Goal: Communication & Community: Ask a question

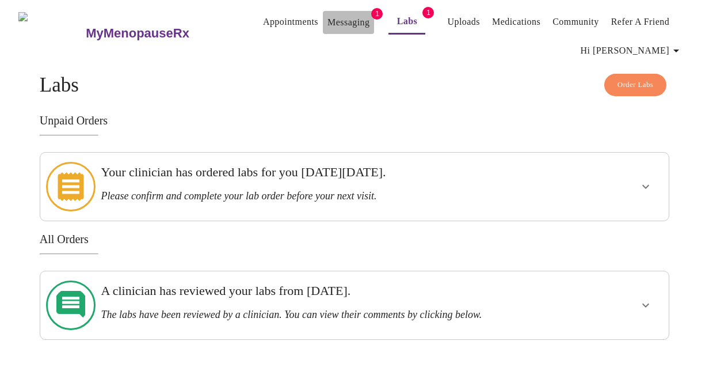
click at [328, 16] on link "Messaging" at bounding box center [349, 22] width 42 height 16
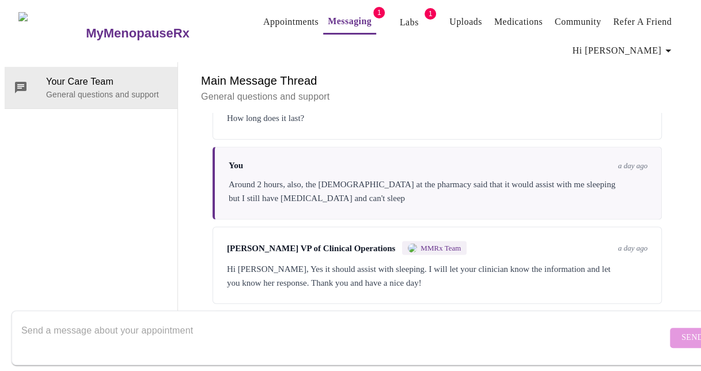
scroll to position [1235, 0]
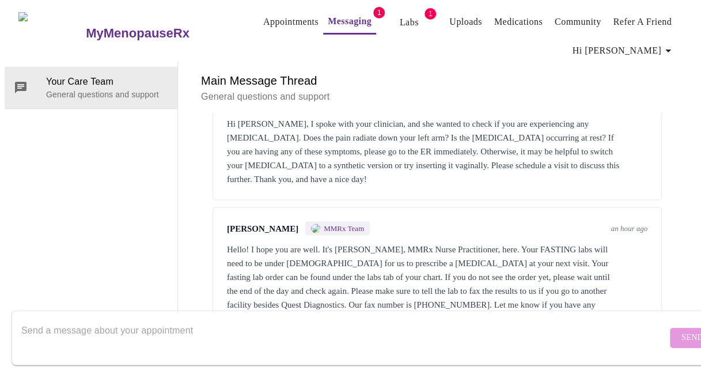
click at [119, 319] on textarea "Send a message about your appointment" at bounding box center [343, 337] width 645 height 37
click at [88, 320] on textarea "Hello, I saw the name for the pharmacy for the Lexparo an" at bounding box center [343, 337] width 645 height 37
click at [335, 319] on textarea "Hello, I saw the medical name for the pharmacy for the Lexparo an" at bounding box center [343, 337] width 645 height 37
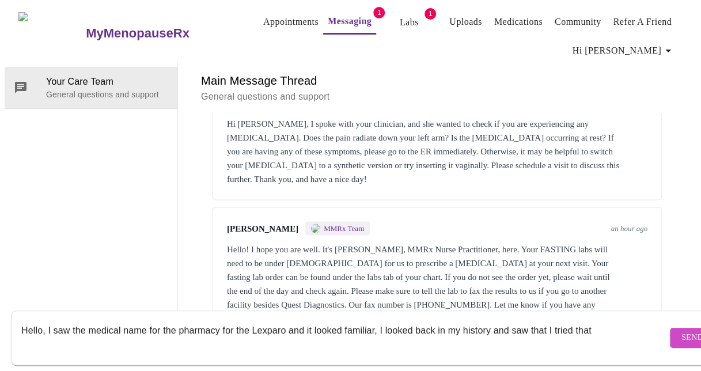
click at [464, 319] on textarea "Hello, I saw the medical name for the pharmacy for the Lexparo and it looked fa…" at bounding box center [343, 337] width 645 height 37
drag, startPoint x: 628, startPoint y: 317, endPoint x: 632, endPoint y: 328, distance: 12.2
click at [629, 319] on textarea "Hello, I saw the medical name for the pharmacy for the Lexparo and it looked fa…" at bounding box center [343, 337] width 645 height 37
click at [523, 319] on textarea "Hello, I saw the medical name for the pharmacy for the Lexparo and it looked fa…" at bounding box center [343, 337] width 645 height 37
click at [46, 355] on div "Hello, I saw the medical name for the pharmacy for the Lexparo and it looked fa…" at bounding box center [362, 338] width 724 height 66
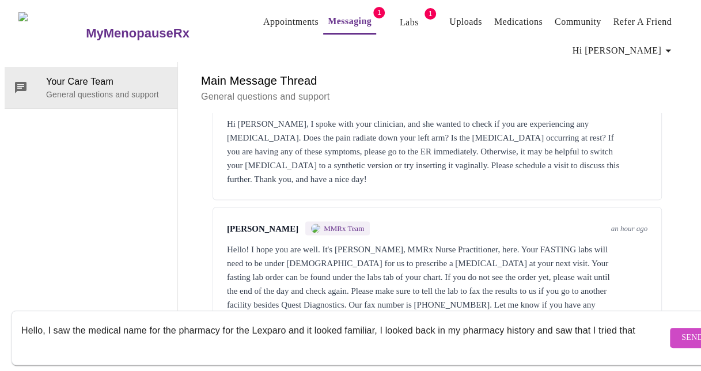
click at [56, 324] on textarea "Hello, I saw the medical name for the pharmacy for the Lexparo and it looked fa…" at bounding box center [343, 337] width 645 height 37
click at [58, 330] on textarea "Hello, I saw the medical name for the pharmacy for the Lexparo and it looked fa…" at bounding box center [343, 337] width 645 height 37
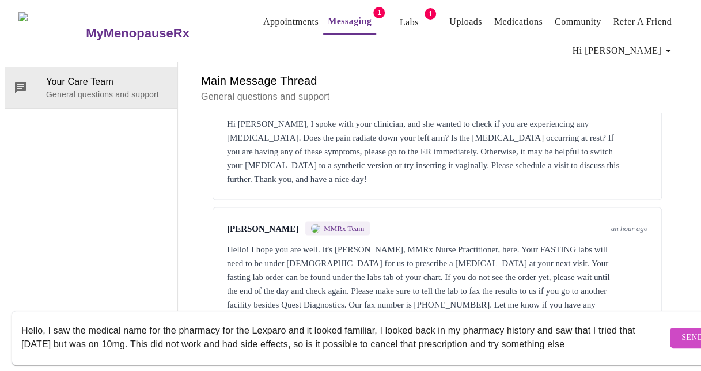
click at [621, 331] on textarea "Hello, I saw the medical name for the pharmacy for the Lexparo and it looked fa…" at bounding box center [343, 337] width 645 height 37
click at [161, 319] on textarea "Hello, I saw the medical name for the pharmacy for the Lexparo and it looked fa…" at bounding box center [343, 337] width 645 height 37
type textarea "Hello, I saw the medical name from the pharmacy for the Lexparo and it looked f…"
click at [681, 330] on span "Send" at bounding box center [692, 337] width 22 height 14
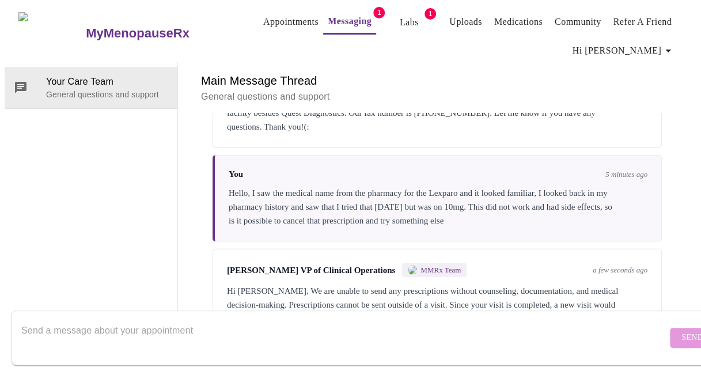
scroll to position [1431, 0]
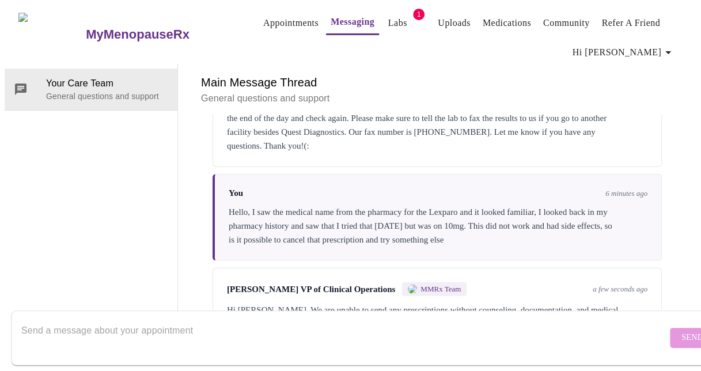
scroll to position [1431, 0]
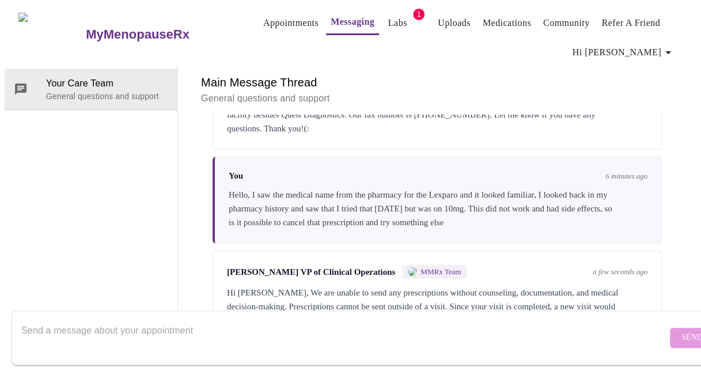
click at [472, 331] on textarea "Send a message about your appointment" at bounding box center [343, 337] width 645 height 37
type textarea "I just had a visit an hour ago"
click at [681, 330] on span "Send" at bounding box center [692, 337] width 22 height 14
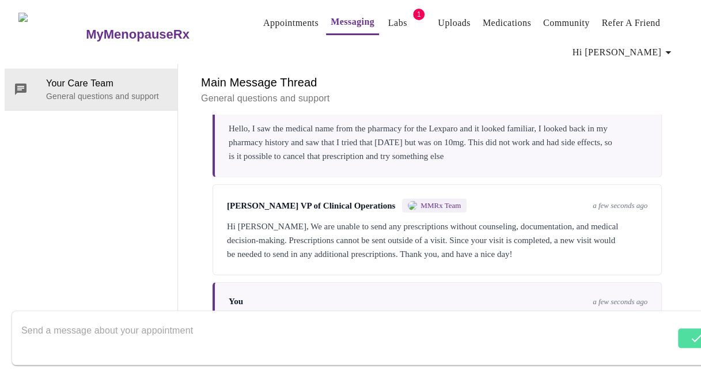
scroll to position [1500, 0]
click at [442, 333] on textarea "Send a message about your appointment" at bounding box center [347, 337] width 653 height 37
click at [381, 325] on textarea "Send a message about your appointment" at bounding box center [343, 337] width 645 height 37
click at [254, 324] on textarea "This prescription was just sent in" at bounding box center [343, 337] width 645 height 37
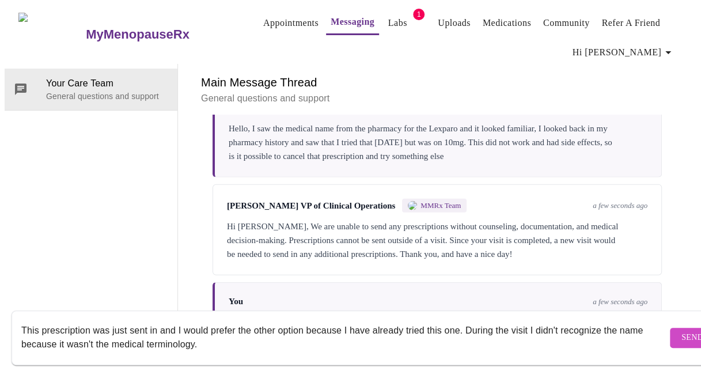
type textarea "This prescription was just sent in and I would prefer the other option because …"
click at [681, 330] on span "Send" at bounding box center [692, 337] width 22 height 14
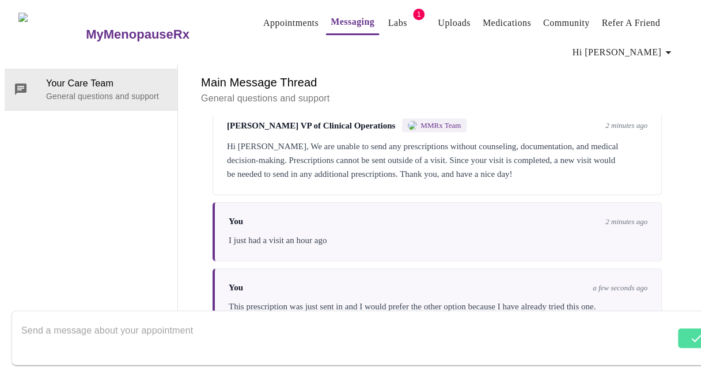
scroll to position [1583, 0]
click at [328, 322] on textarea "Send a message about your appointment" at bounding box center [347, 337] width 653 height 37
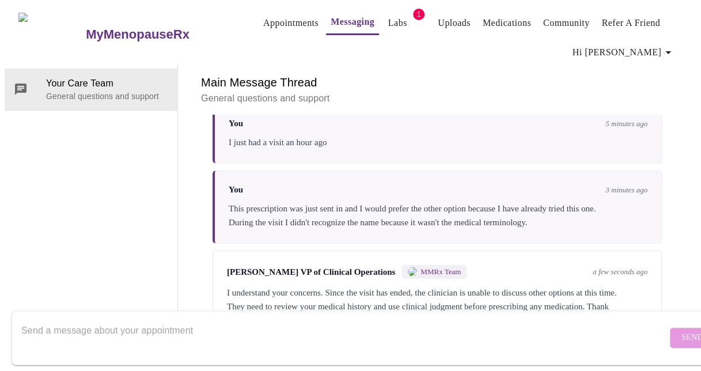
scroll to position [1682, 0]
click at [428, 269] on div "[PERSON_NAME] VP of Clinical Operations MMRx Team a few seconds ago I understan…" at bounding box center [436, 295] width 449 height 91
click at [78, 320] on textarea "Send a message about your appointment" at bounding box center [343, 337] width 645 height 37
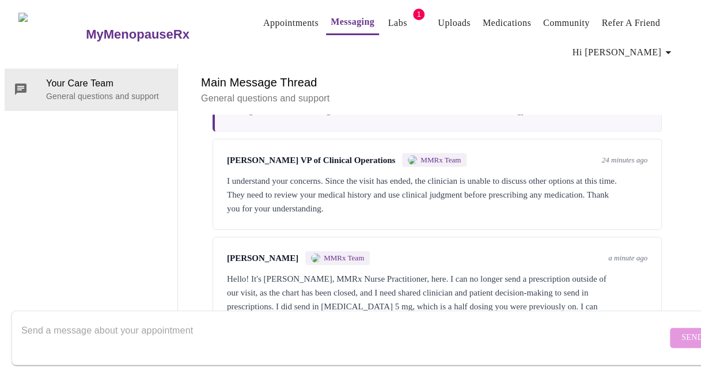
scroll to position [1796, 0]
drag, startPoint x: 314, startPoint y: 324, endPoint x: 322, endPoint y: 334, distance: 12.7
click at [322, 334] on textarea "Send a message about your appointment" at bounding box center [343, 337] width 645 height 37
type textarea "T"
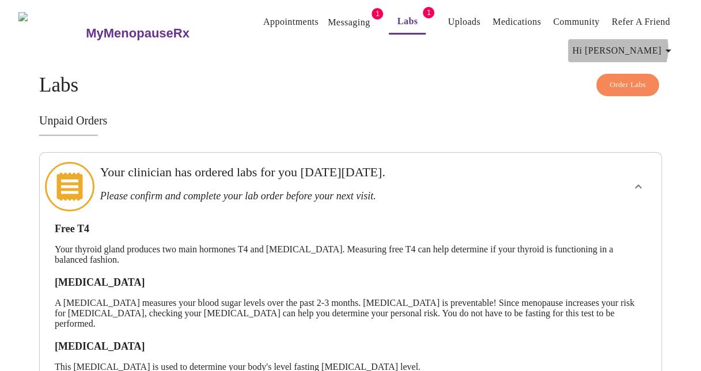
click at [663, 44] on span "Hi [PERSON_NAME]" at bounding box center [623, 51] width 102 height 16
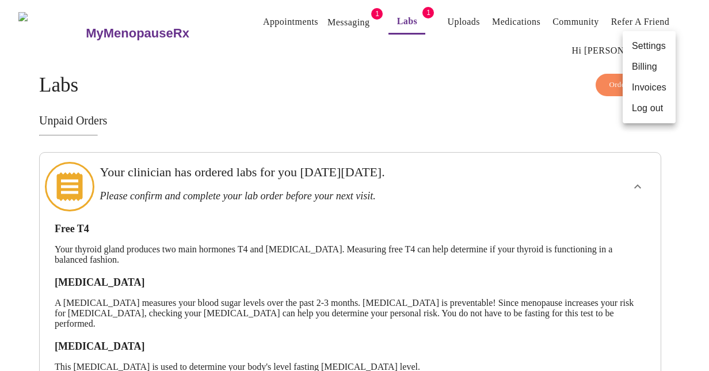
click at [94, 30] on div at bounding box center [354, 185] width 709 height 371
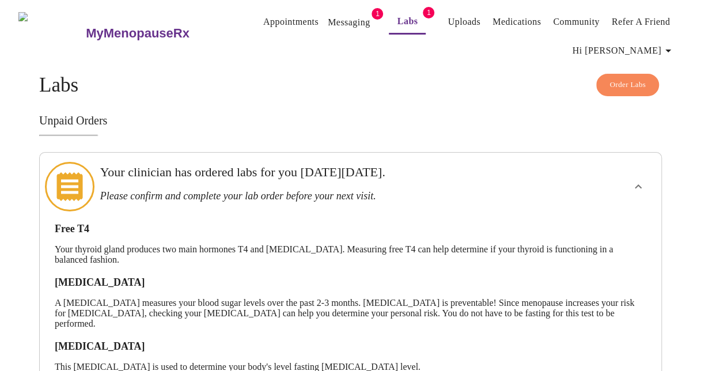
click at [94, 28] on h3 "MyMenopauseRx" at bounding box center [138, 33] width 104 height 15
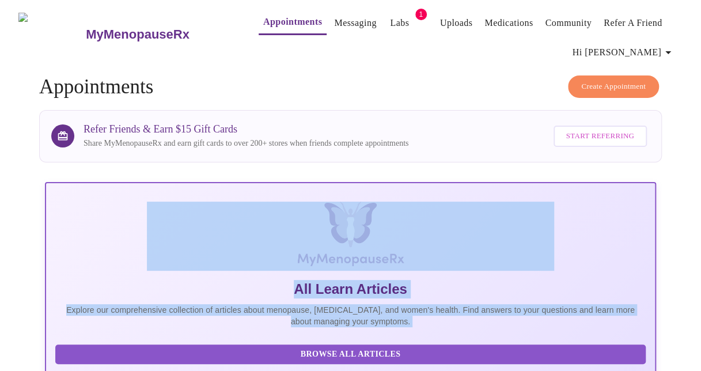
drag, startPoint x: 700, startPoint y: 108, endPoint x: 715, endPoint y: 215, distance: 108.1
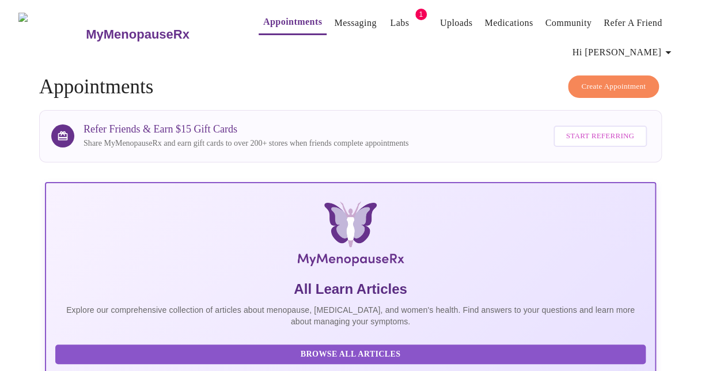
click at [92, 15] on div "MyMenopauseRx Appointments Messaging Labs 1 Uploads Medications Community Refer…" at bounding box center [350, 34] width 691 height 59
click at [93, 27] on h3 "MyMenopauseRx" at bounding box center [138, 34] width 104 height 15
click at [672, 45] on icon "button" at bounding box center [668, 52] width 14 height 14
